Goal: Task Accomplishment & Management: Manage account settings

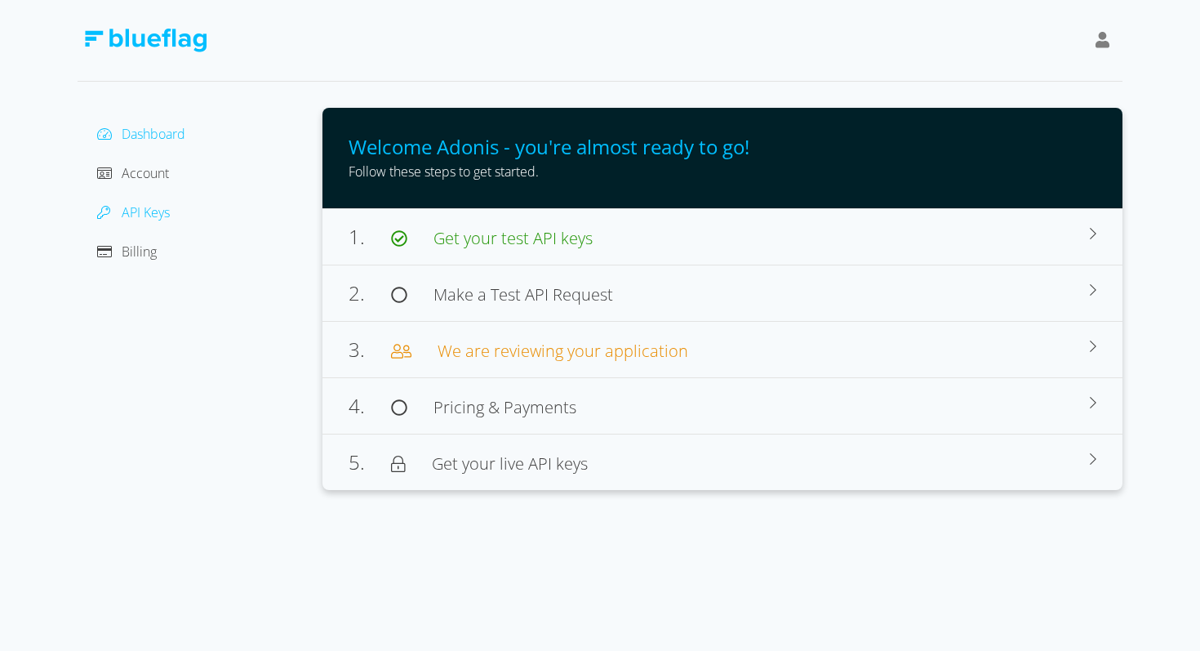
click at [132, 207] on span "API Keys" at bounding box center [146, 212] width 48 height 18
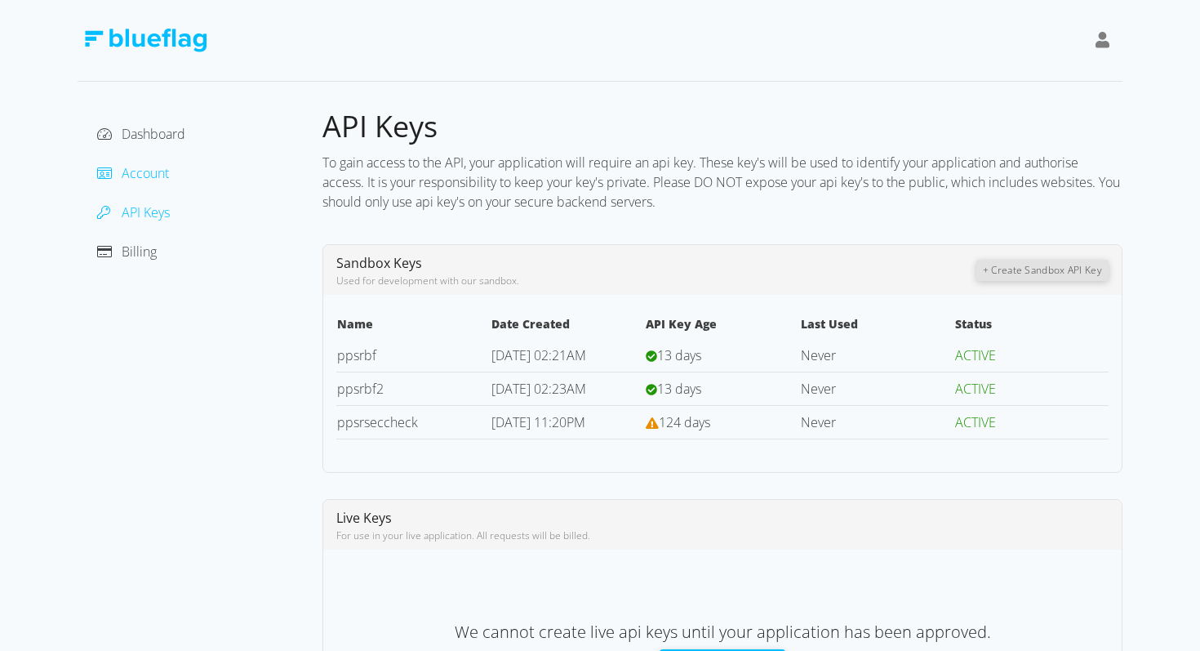
click at [153, 164] on span "Account" at bounding box center [145, 173] width 47 height 18
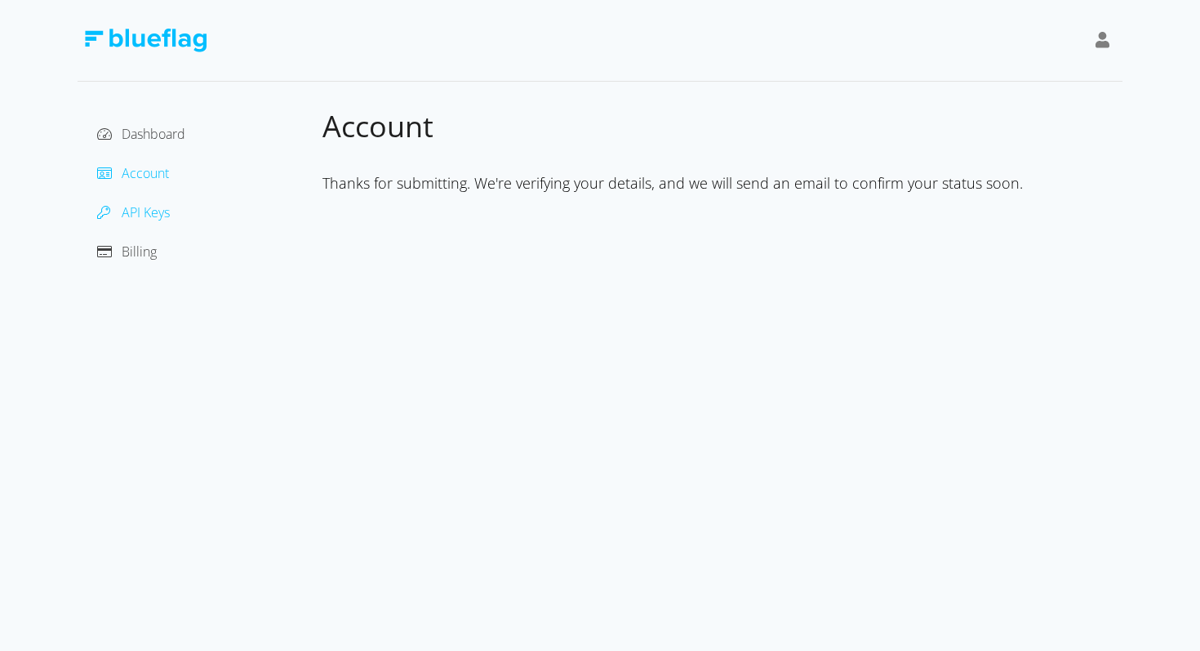
click at [163, 216] on span "API Keys" at bounding box center [146, 212] width 48 height 18
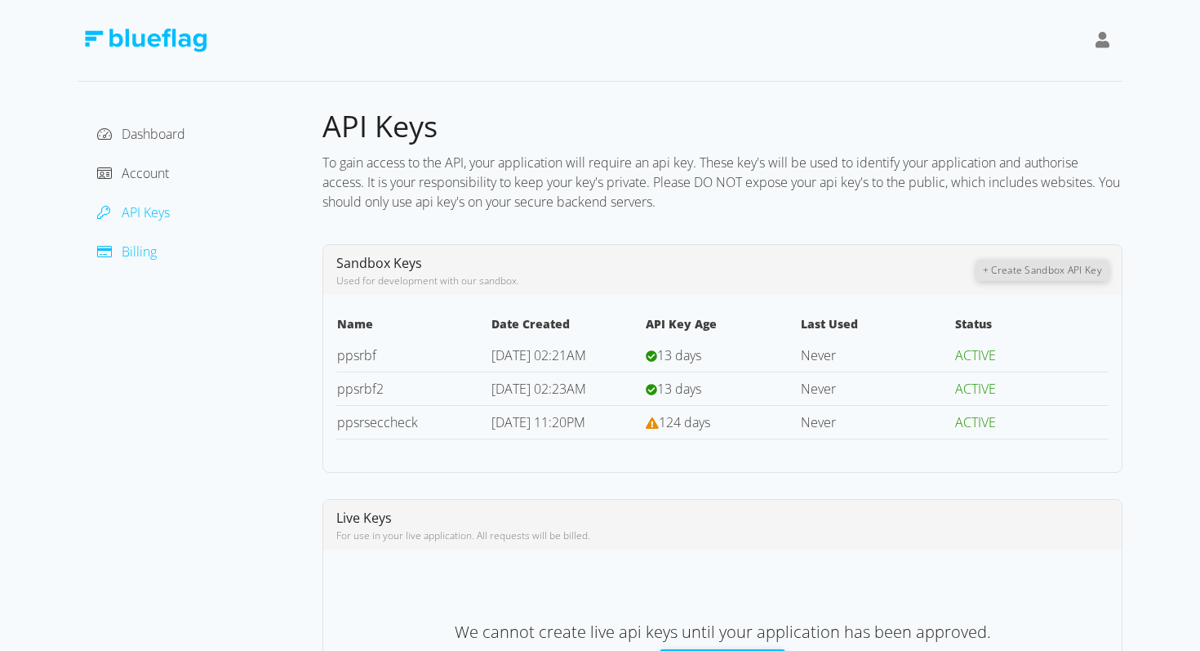
click at [145, 255] on span "Billing" at bounding box center [139, 251] width 35 height 18
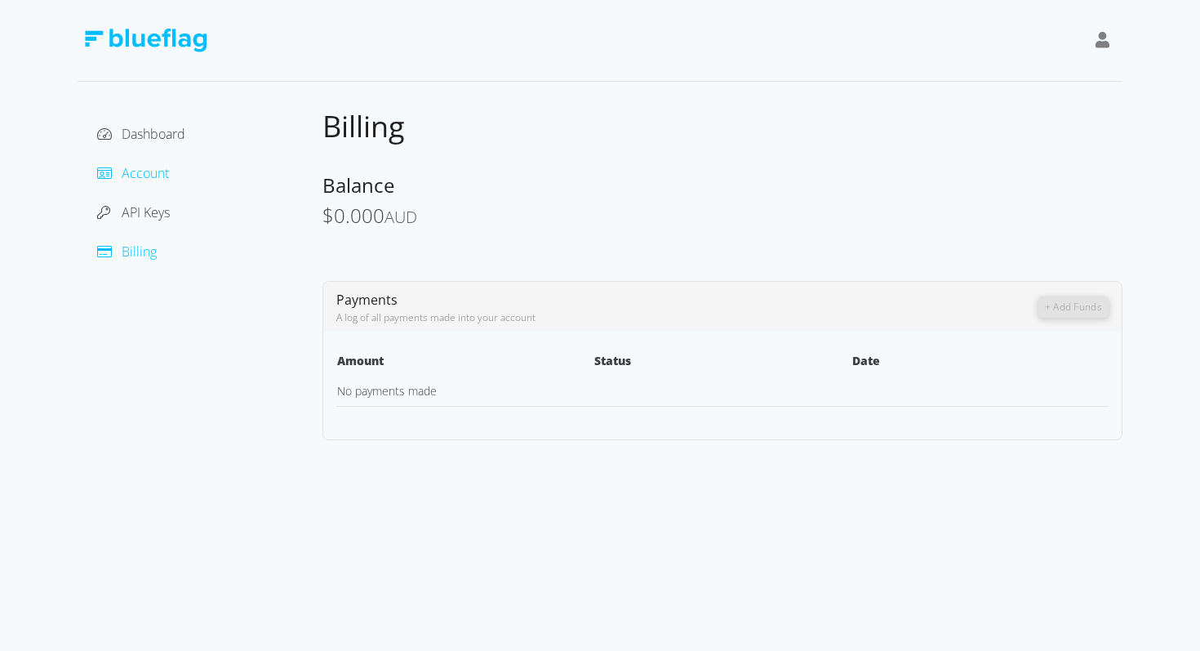
click at [149, 168] on span "Account" at bounding box center [145, 173] width 47 height 18
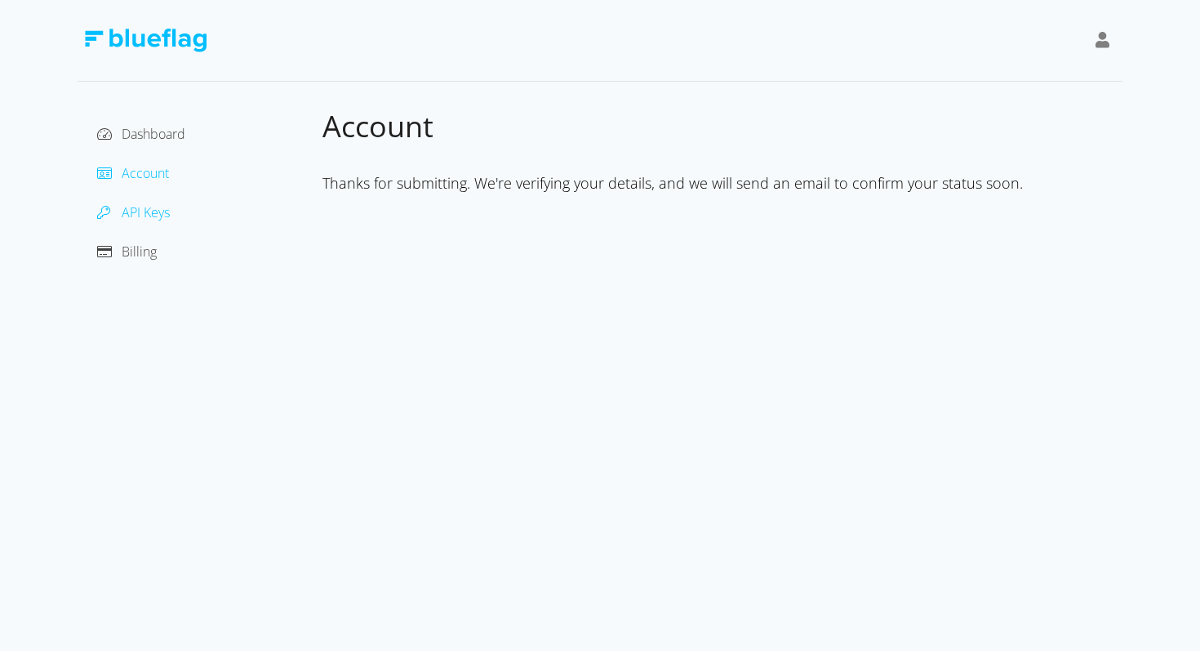
click at [149, 211] on span "API Keys" at bounding box center [146, 212] width 48 height 18
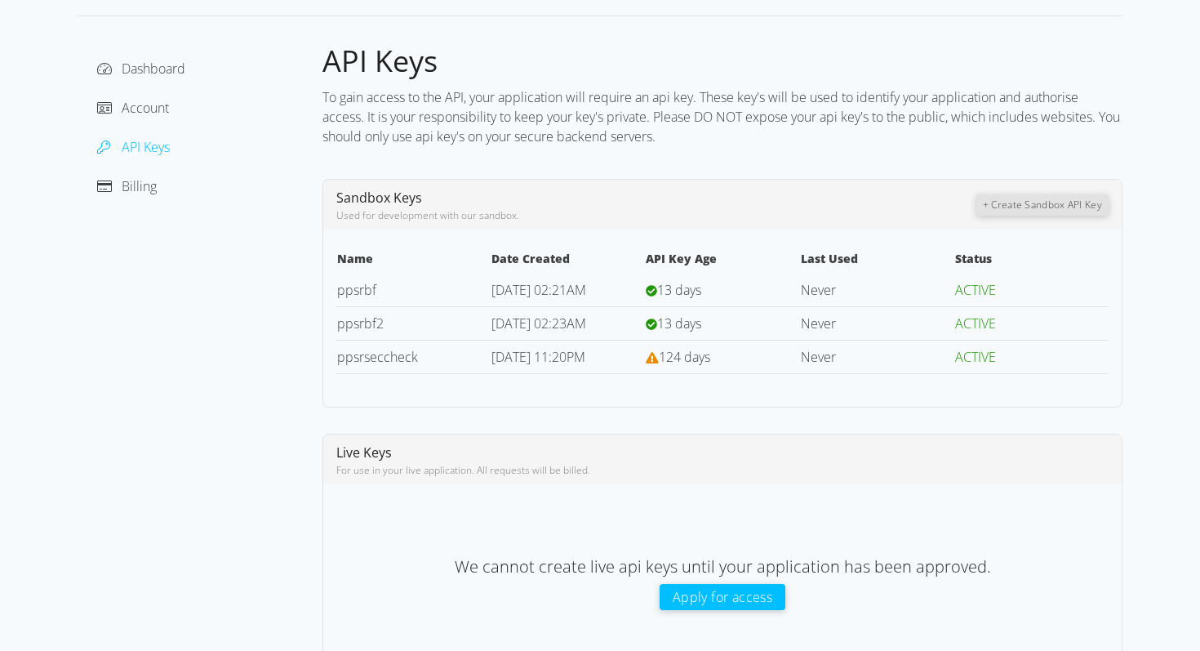
scroll to position [67, 0]
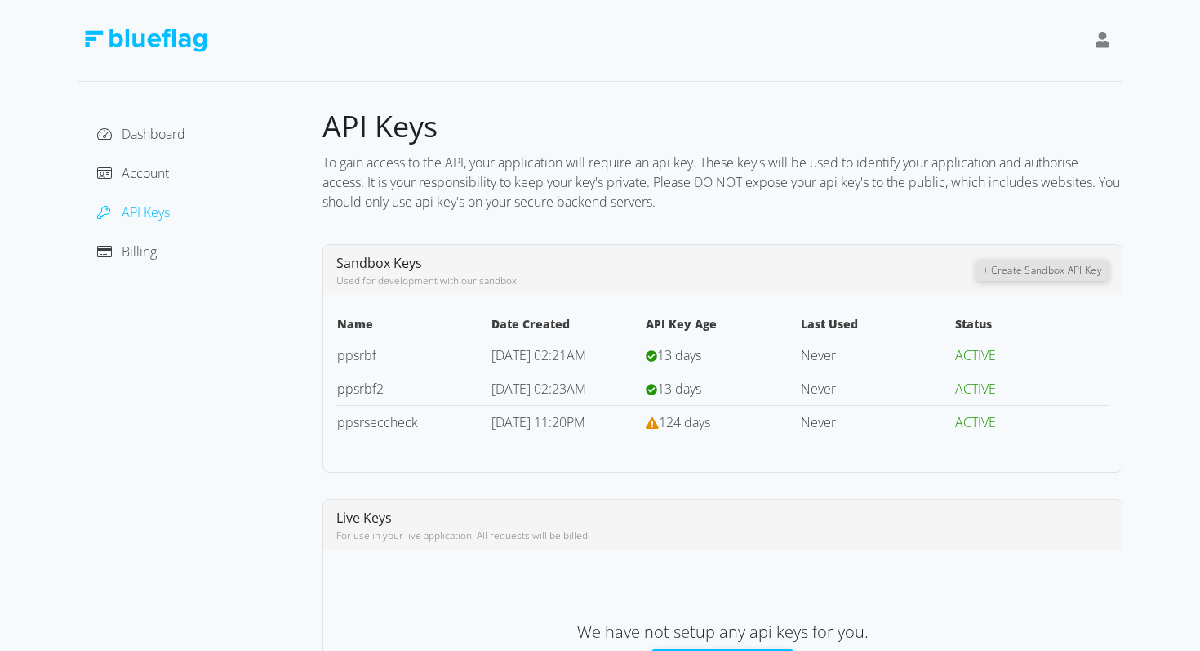
scroll to position [111, 0]
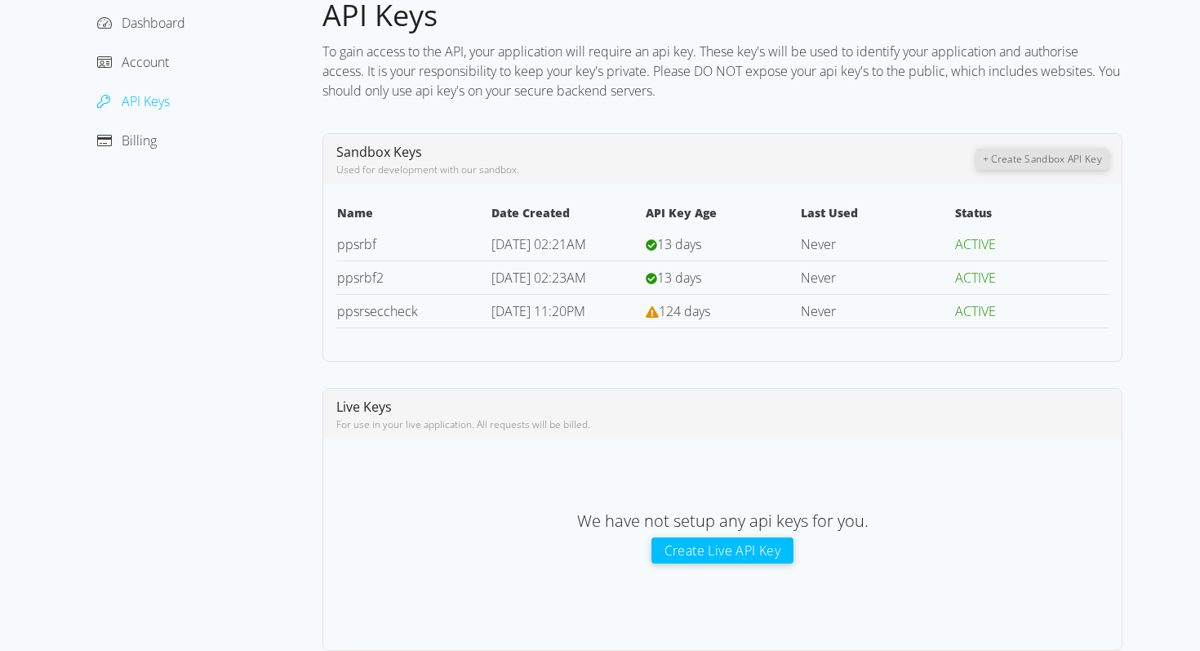
click at [743, 544] on button "Create Live API Key" at bounding box center [722, 550] width 143 height 26
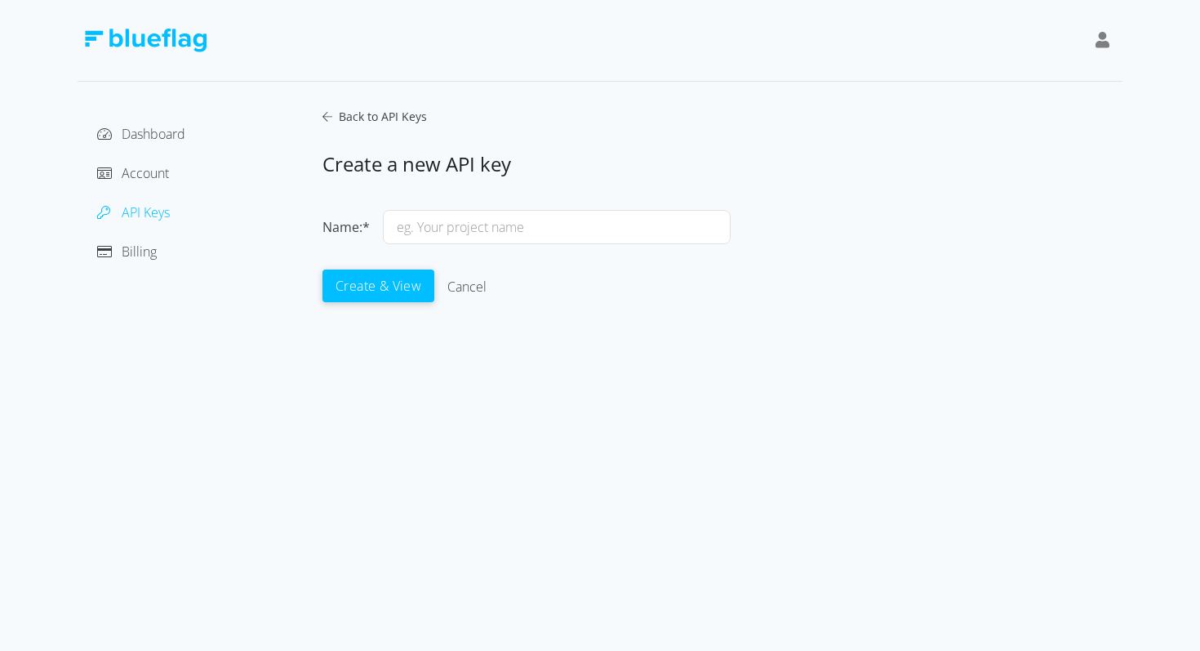
click at [472, 228] on input "text" at bounding box center [557, 227] width 348 height 34
type input "BF TEST"
click at [367, 284] on button "Create & View" at bounding box center [378, 285] width 112 height 33
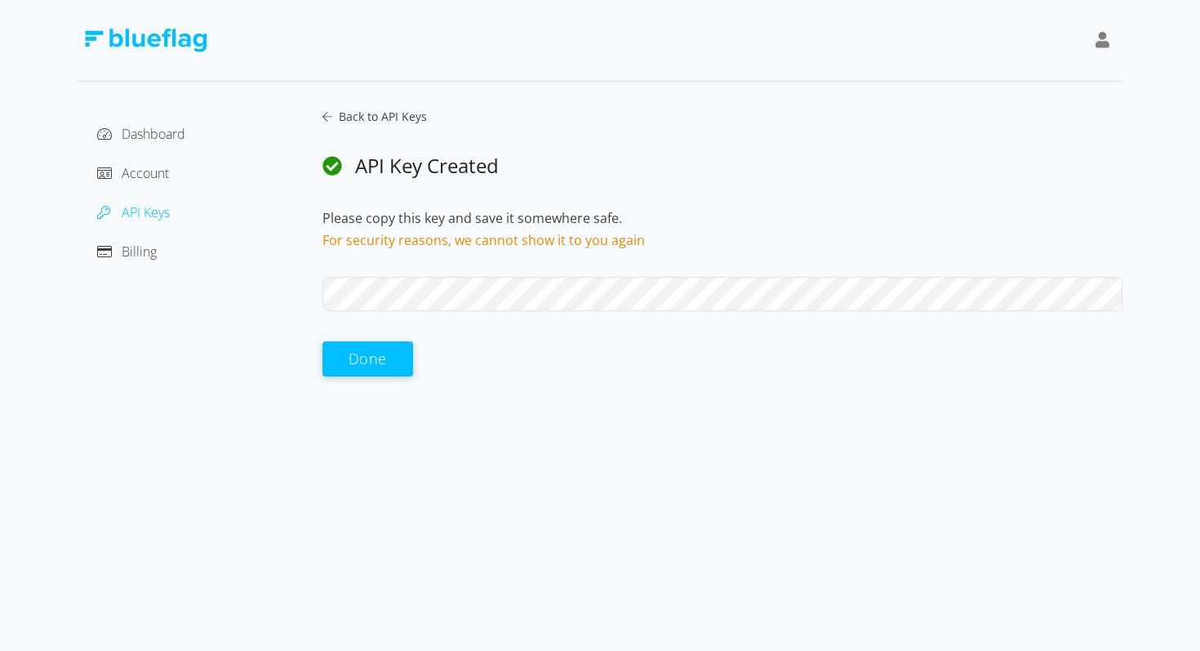
click at [380, 362] on button "Done" at bounding box center [367, 358] width 91 height 35
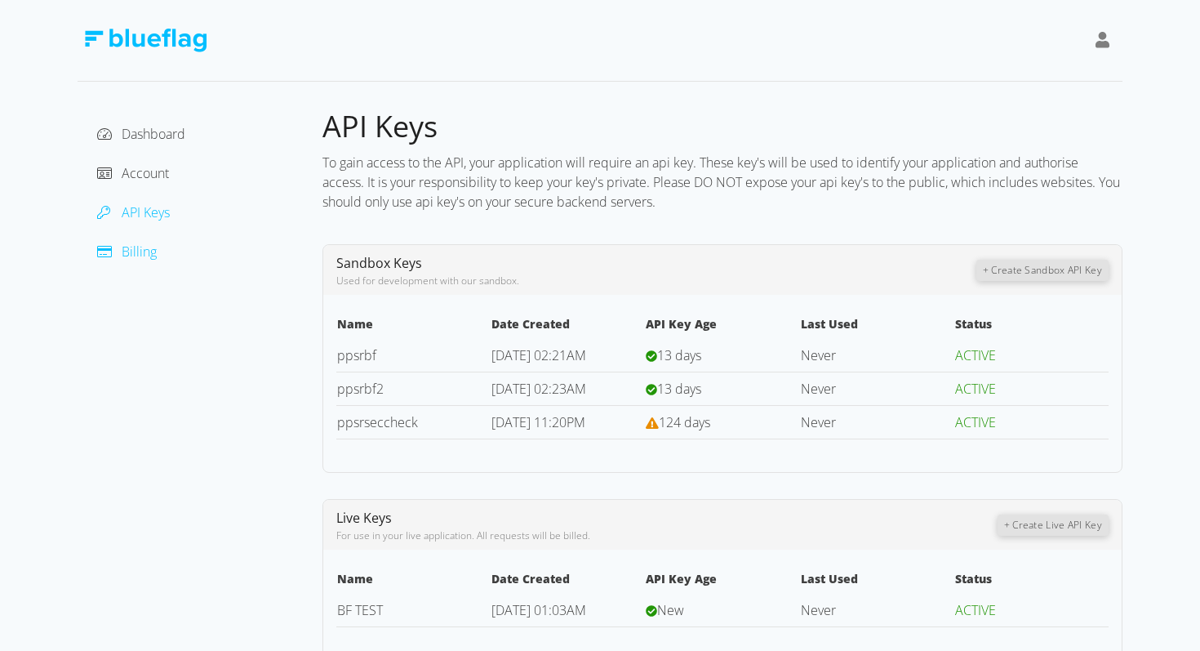
click at [151, 245] on span "Billing" at bounding box center [139, 251] width 35 height 18
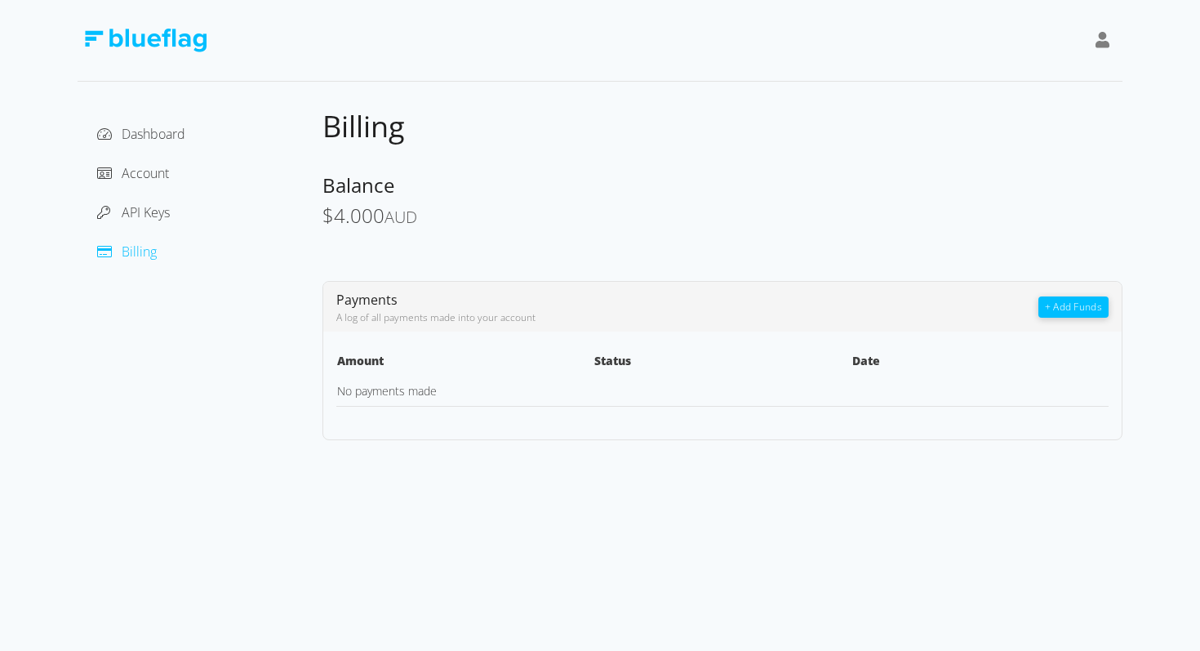
click at [746, 208] on div "$ 4.000 AUD" at bounding box center [722, 217] width 800 height 24
click at [149, 220] on span "API Keys" at bounding box center [146, 212] width 48 height 18
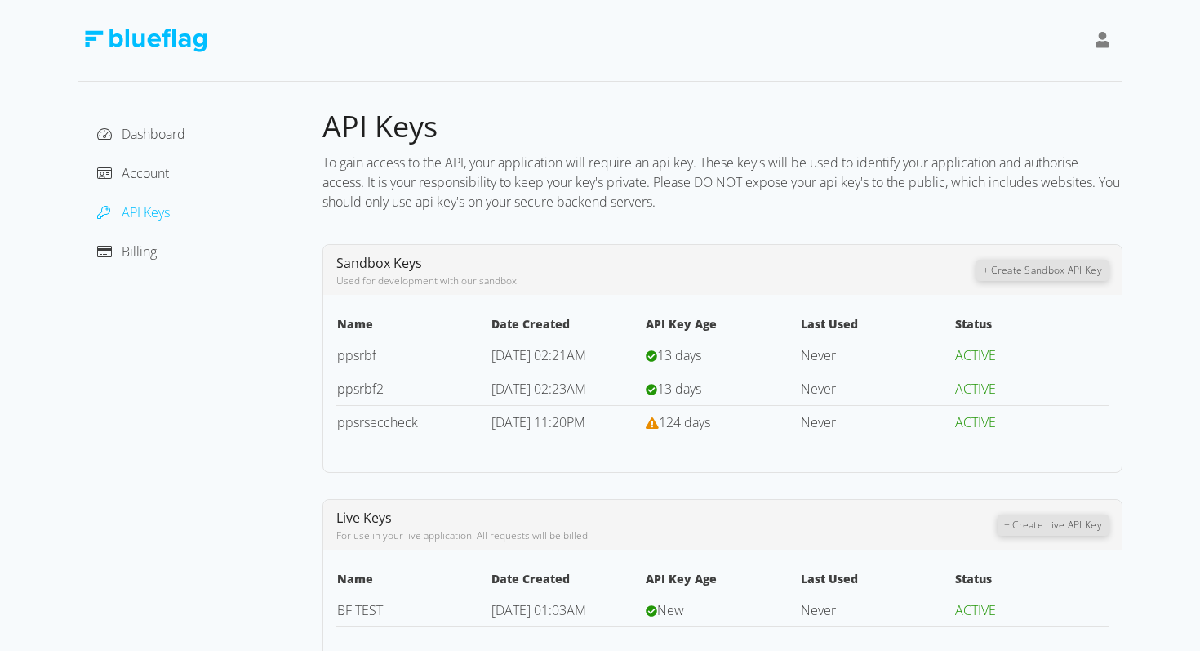
scroll to position [10, 0]
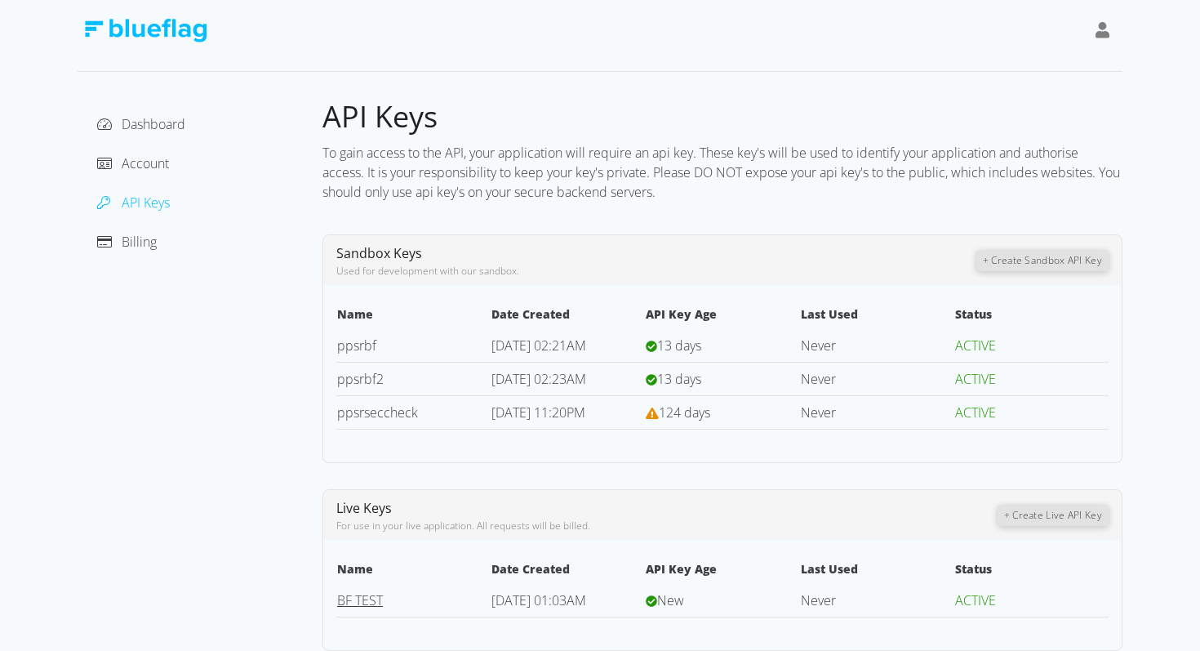
click at [358, 601] on link "BF TEST" at bounding box center [360, 600] width 46 height 18
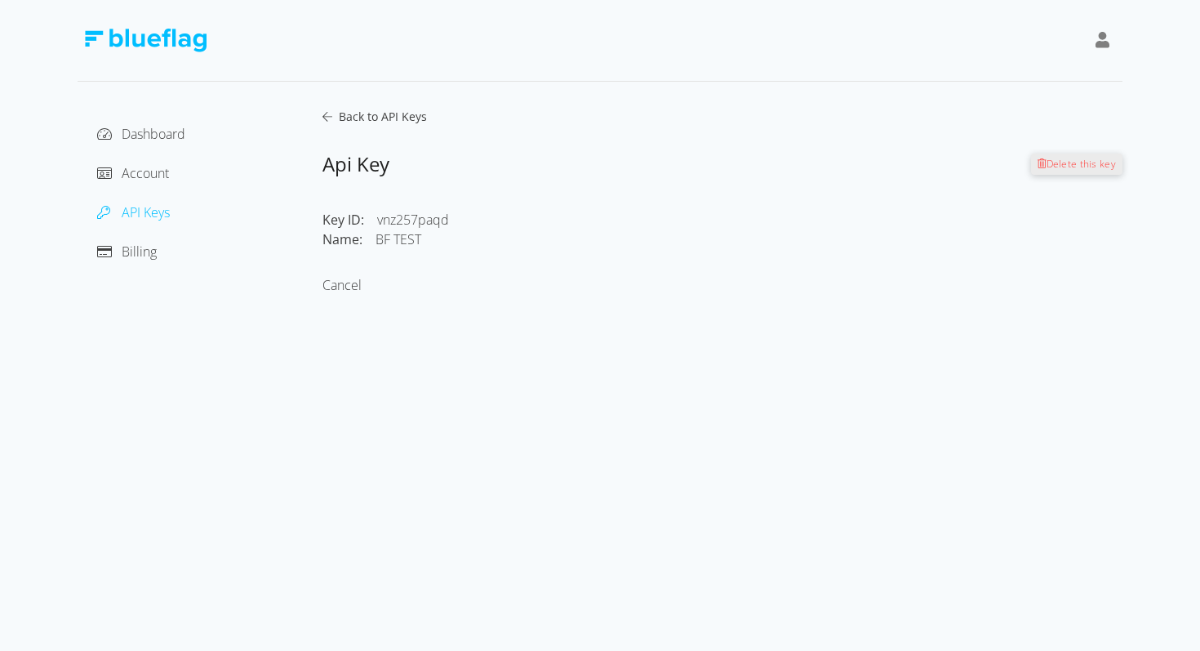
click at [1090, 164] on span "Delete this key" at bounding box center [1082, 164] width 70 height 14
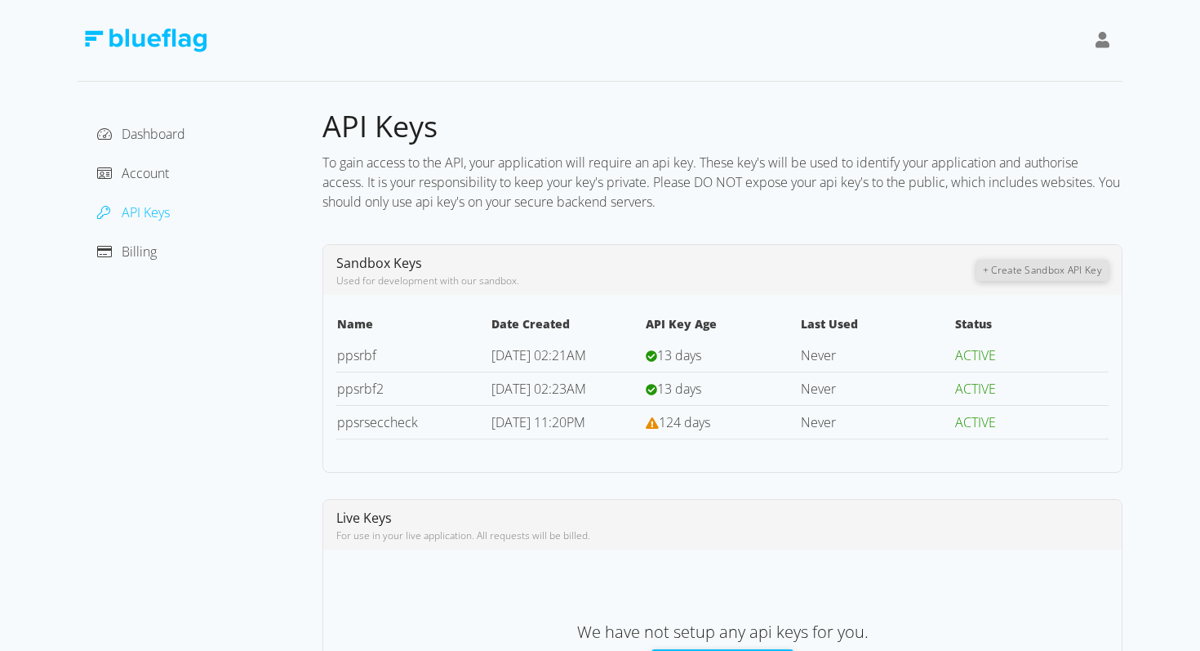
click at [722, 231] on div "API Keys To gain access to the API, your application will require an api key. T…" at bounding box center [722, 435] width 800 height 654
click at [718, 222] on div "API Keys To gain access to the API, your application will require an api key. T…" at bounding box center [722, 435] width 800 height 654
